Goal: Consume media (video, audio)

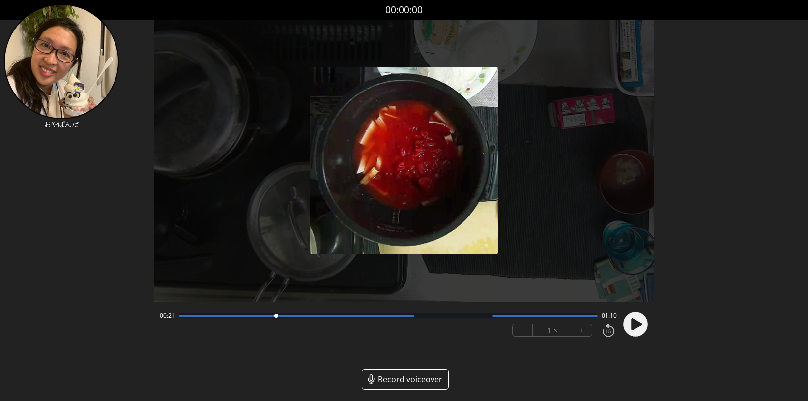
drag, startPoint x: 181, startPoint y: 317, endPoint x: 277, endPoint y: 325, distance: 96.2
click at [277, 325] on div "00:21 01:10 − 1 × +" at bounding box center [386, 323] width 461 height 33
click at [638, 327] on circle at bounding box center [636, 324] width 25 height 25
click at [643, 324] on circle at bounding box center [636, 324] width 25 height 25
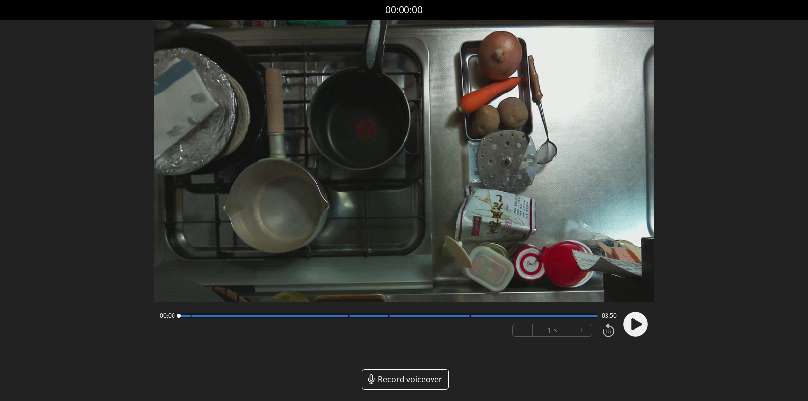
click at [634, 321] on icon at bounding box center [637, 324] width 11 height 12
click at [586, 329] on button "+" at bounding box center [582, 330] width 20 height 12
